Goal: Task Accomplishment & Management: Complete application form

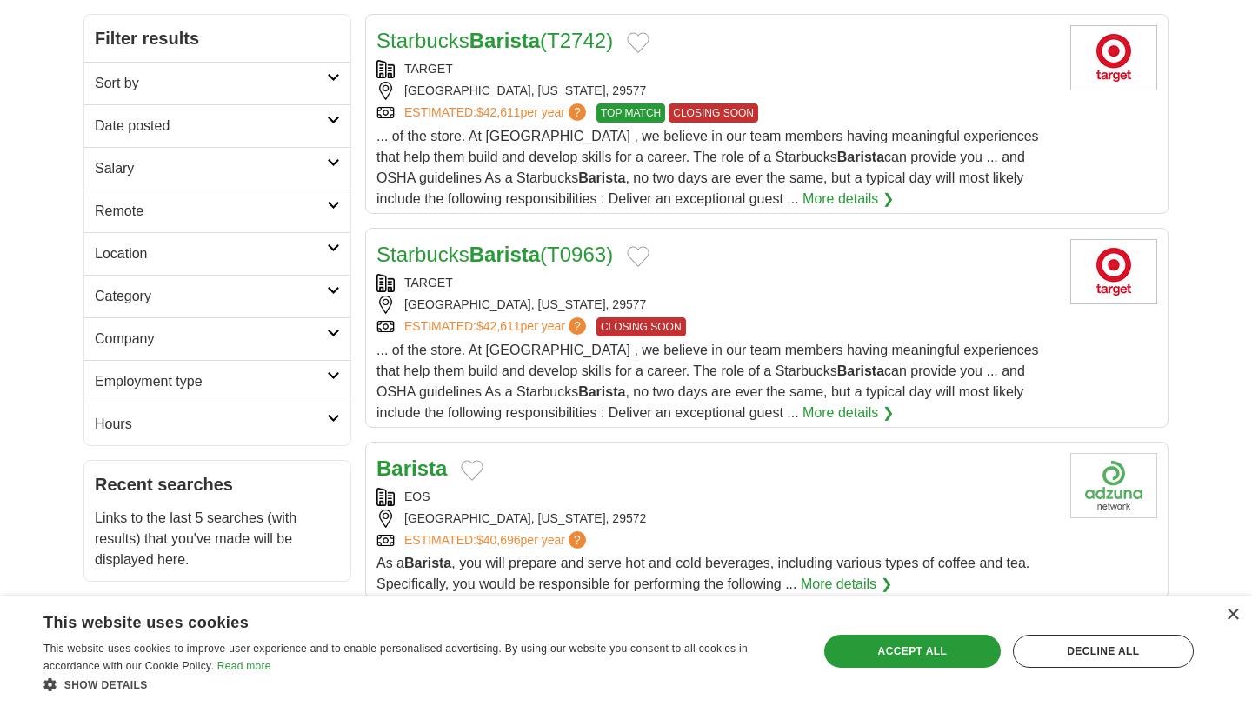
scroll to position [230, 0]
click at [1234, 612] on div "×" at bounding box center [1232, 615] width 13 height 13
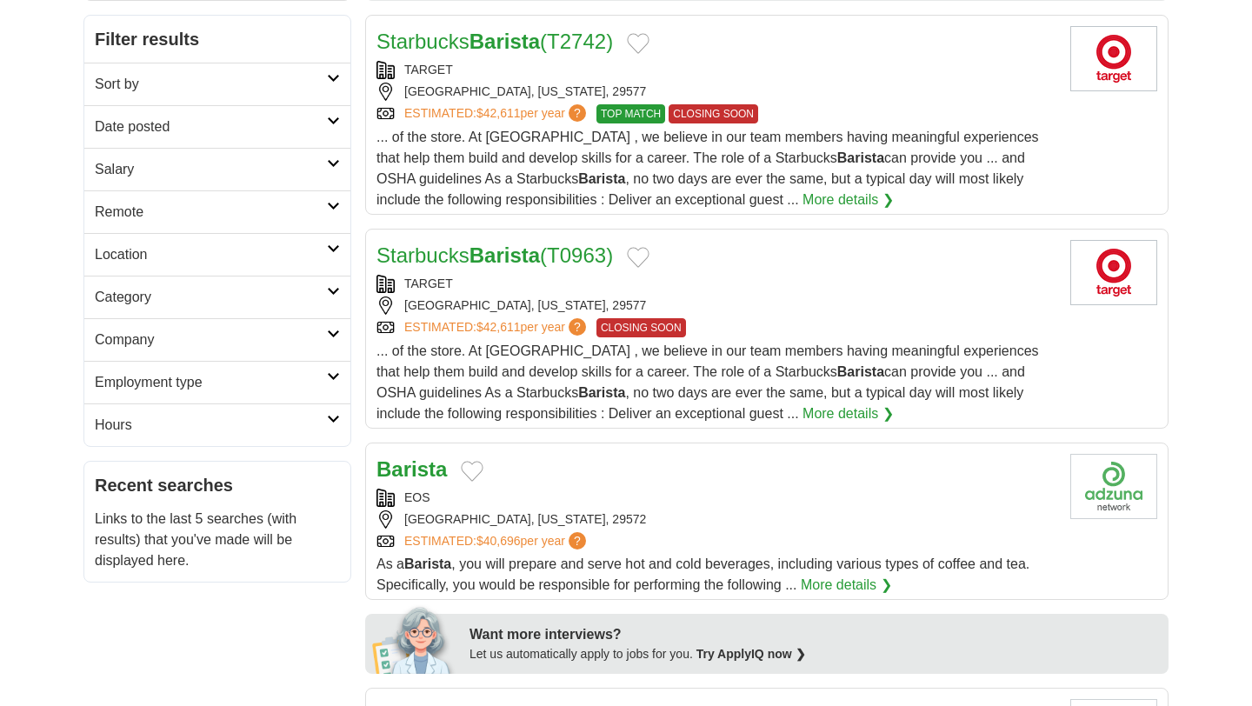
scroll to position [0, 0]
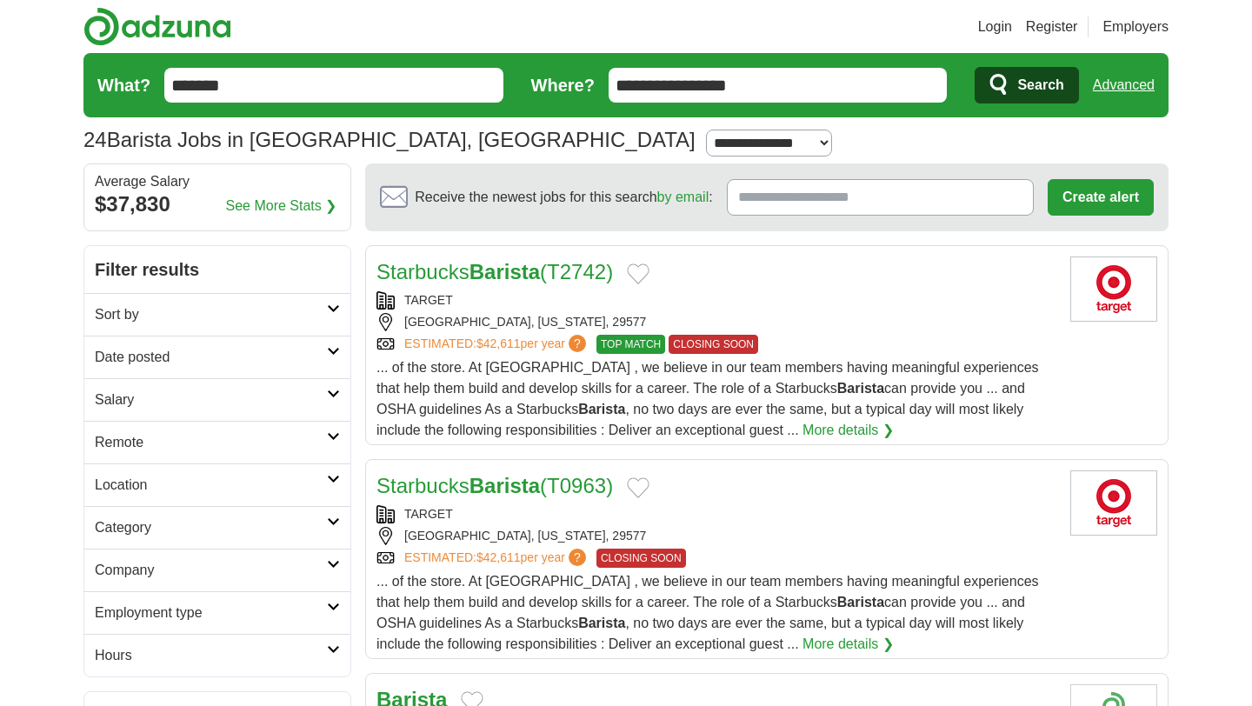
click at [1047, 30] on link "Register" at bounding box center [1052, 27] width 52 height 21
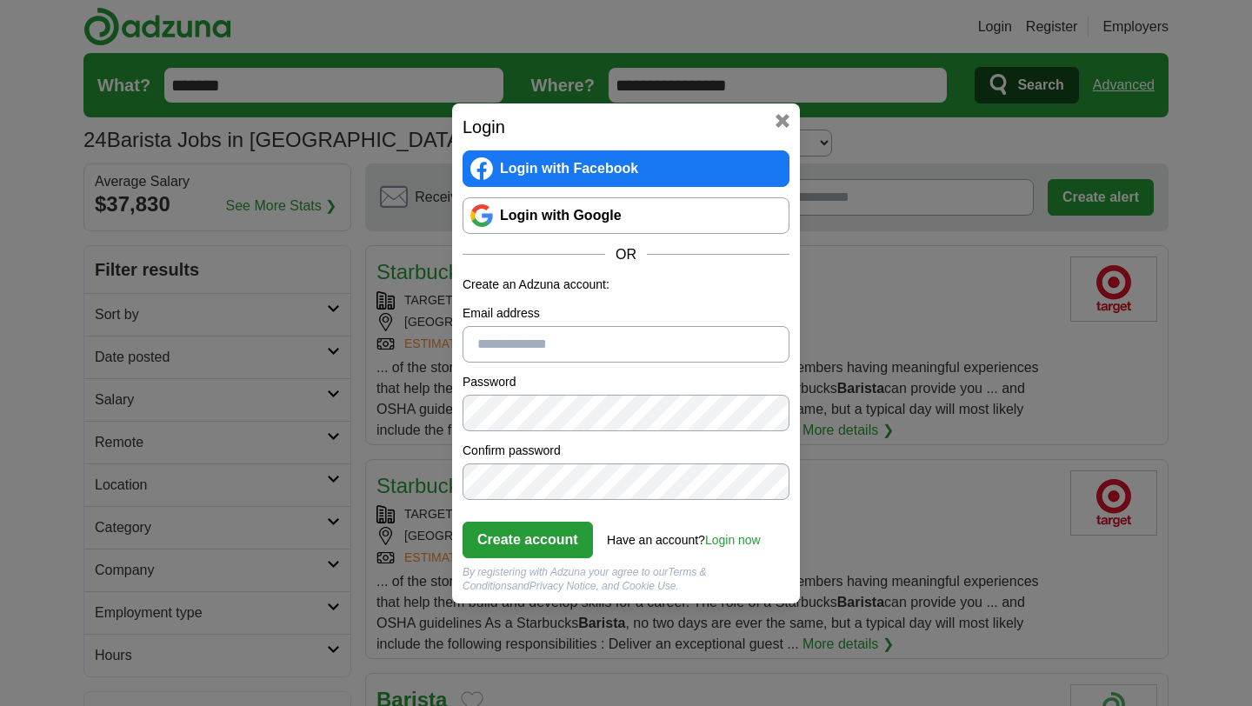
click at [546, 355] on input "Email address" at bounding box center [626, 344] width 327 height 37
type input "**********"
click at [550, 545] on button "Create account" at bounding box center [528, 540] width 130 height 37
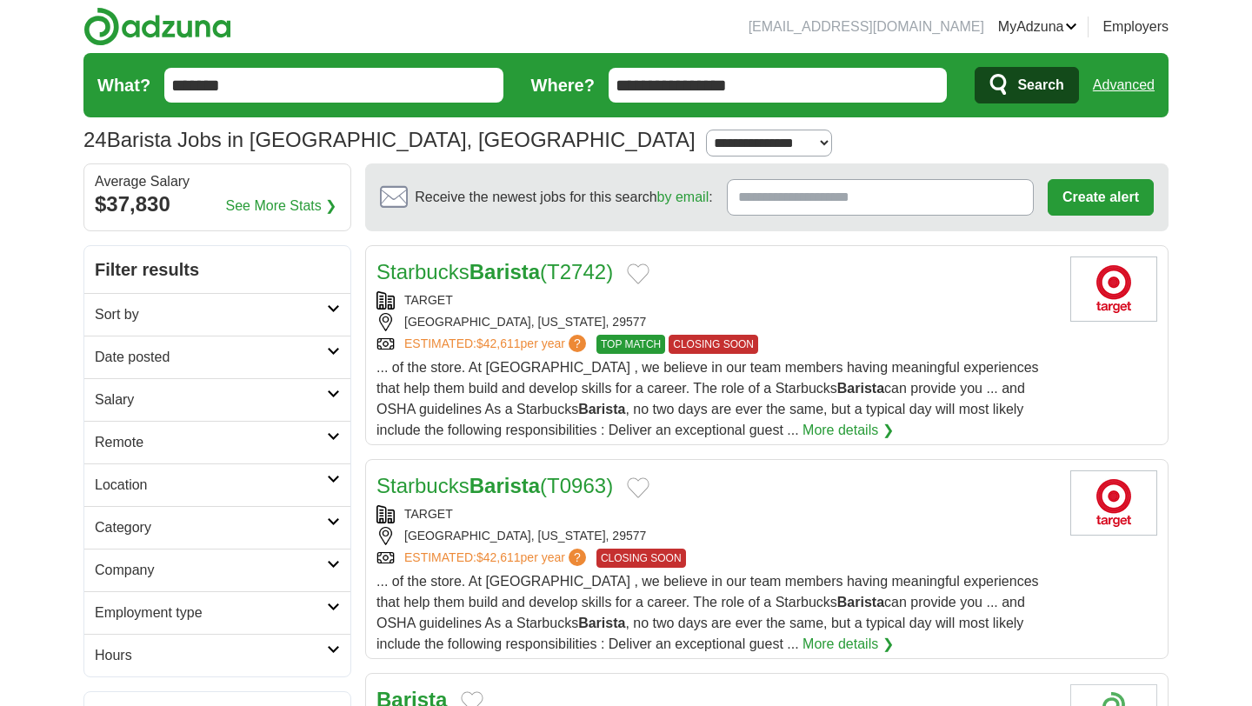
click at [1134, 32] on link "Employers" at bounding box center [1136, 27] width 66 height 21
click at [1061, 28] on link "MyAdzuna" at bounding box center [1038, 27] width 80 height 21
click at [0, 0] on link "Posted jobs" at bounding box center [0, 0] width 0 height 0
